Goal: Task Accomplishment & Management: Complete application form

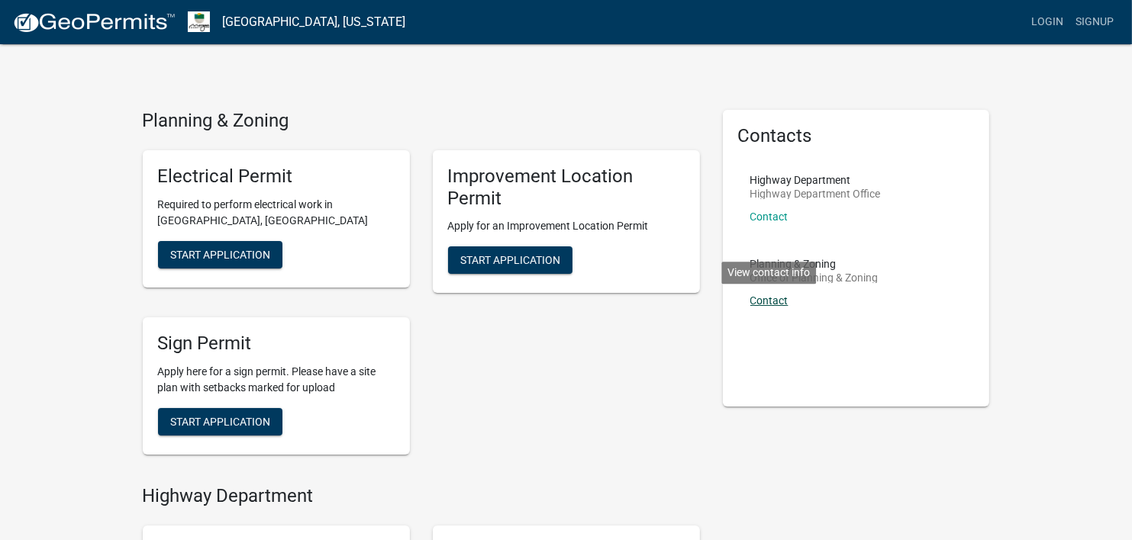
click at [772, 302] on link "Contact" at bounding box center [769, 301] width 38 height 12
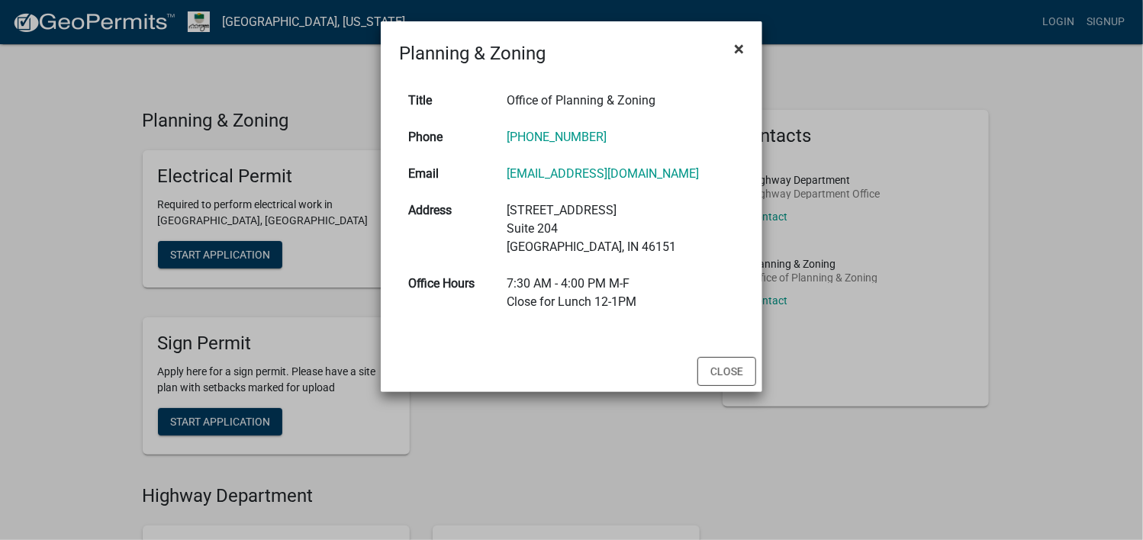
click at [740, 47] on span "×" at bounding box center [739, 48] width 10 height 21
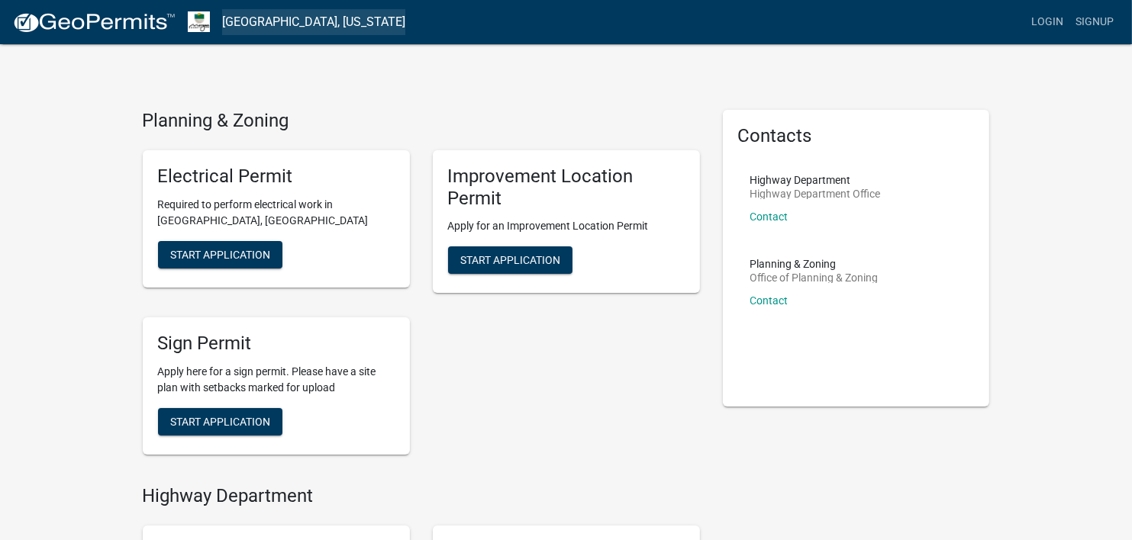
click at [267, 28] on link "[GEOGRAPHIC_DATA], [US_STATE]" at bounding box center [313, 22] width 183 height 26
click at [548, 259] on span "Start Application" at bounding box center [510, 260] width 100 height 12
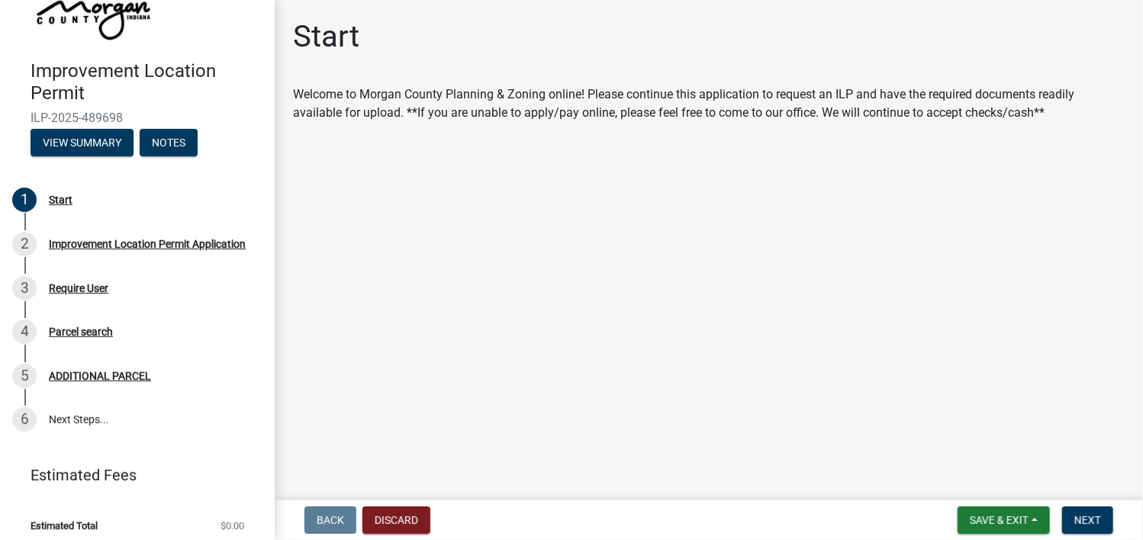
scroll to position [95, 0]
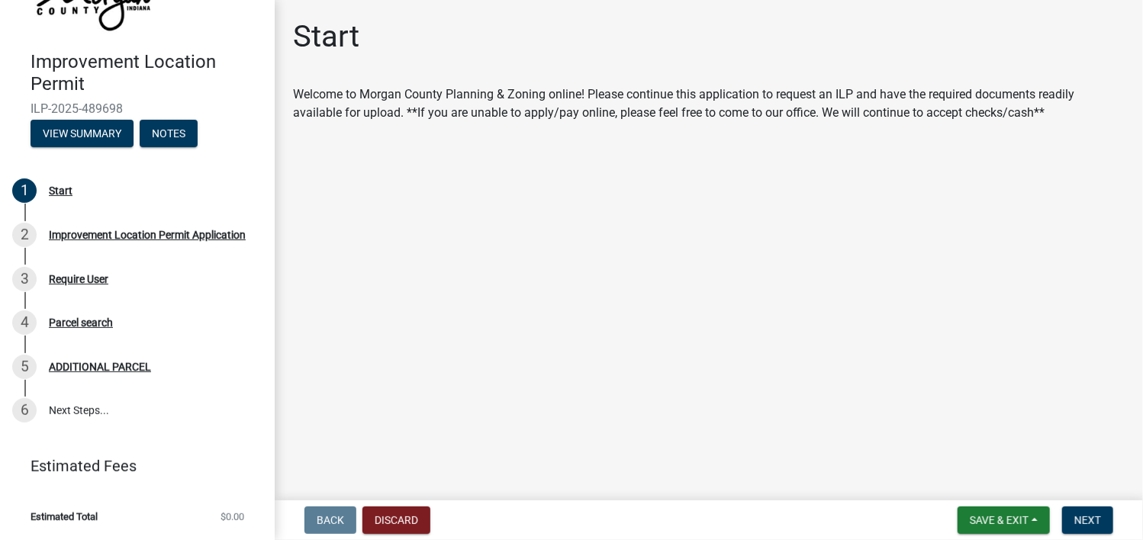
click at [110, 472] on link "Estimated Fees" at bounding box center [131, 466] width 238 height 31
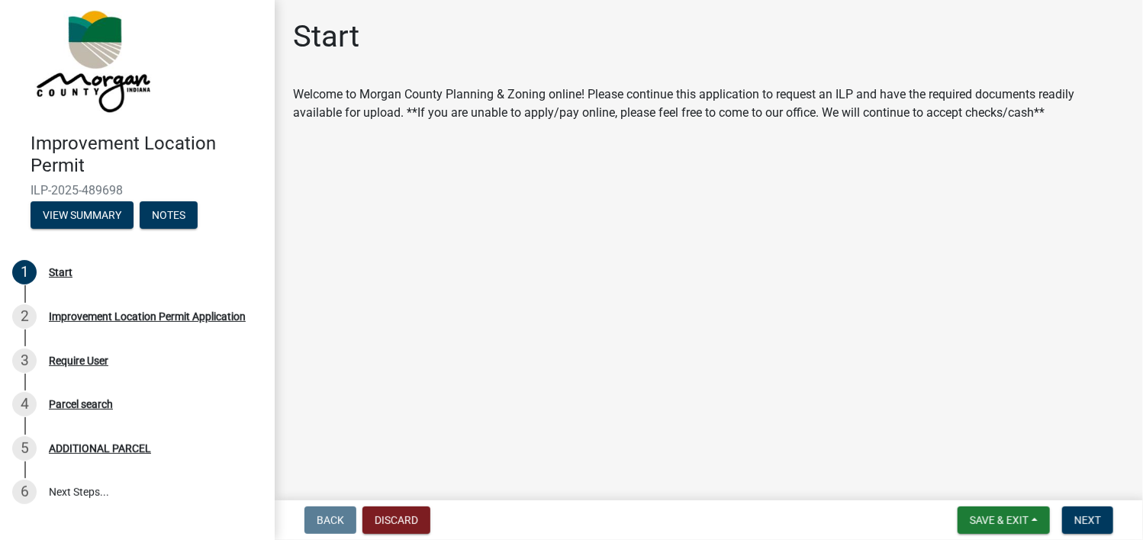
scroll to position [0, 0]
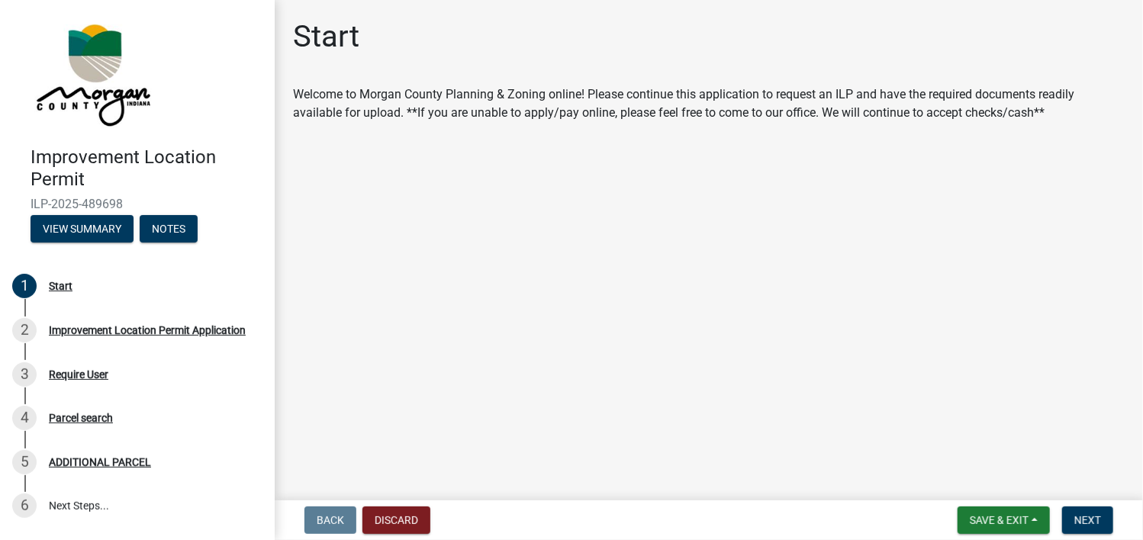
click at [639, 355] on main "Start Welcome to Morgan County Planning & Zoning online! Please continue this a…" at bounding box center [709, 247] width 869 height 495
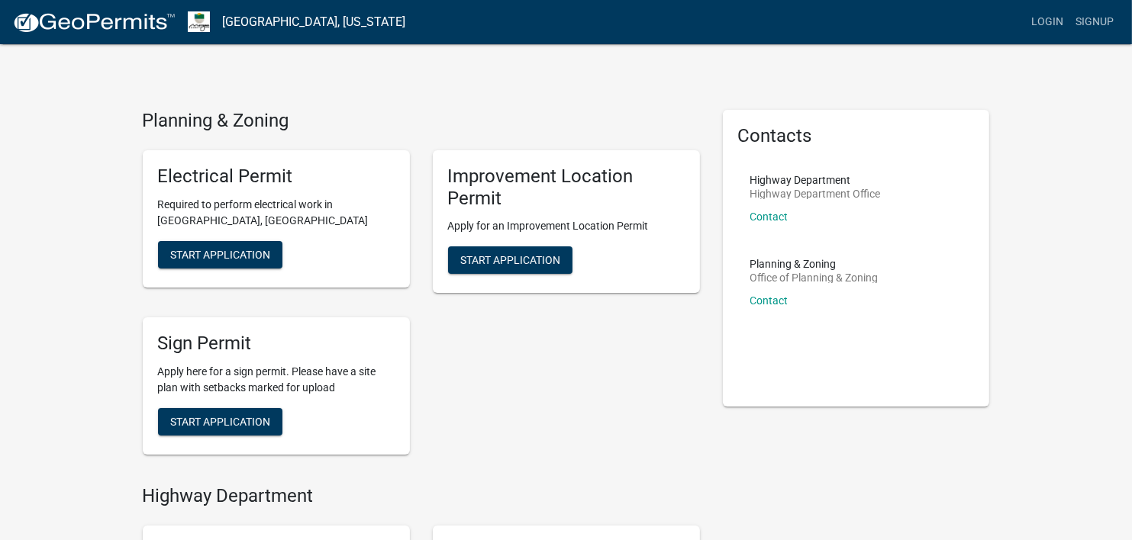
click at [418, 24] on div "Login Signup" at bounding box center [769, 22] width 702 height 29
